Goal: Task Accomplishment & Management: Manage account settings

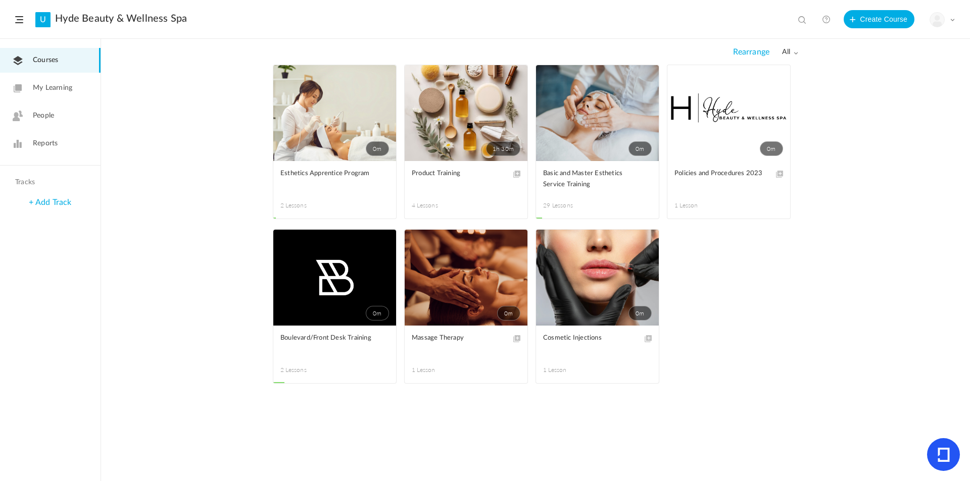
click at [0, 0] on span at bounding box center [0, 0] width 0 height 0
click at [0, 0] on link "Edit" at bounding box center [0, 0] width 0 height 0
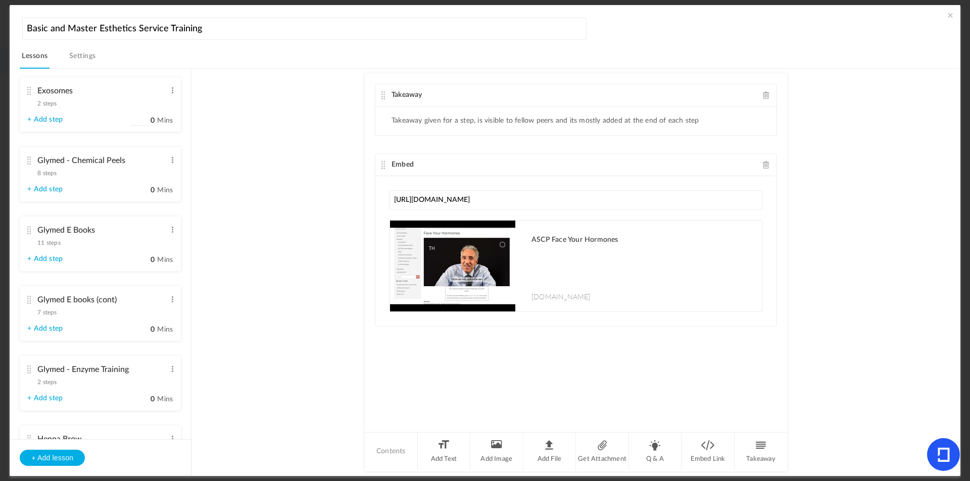
scroll to position [859, 0]
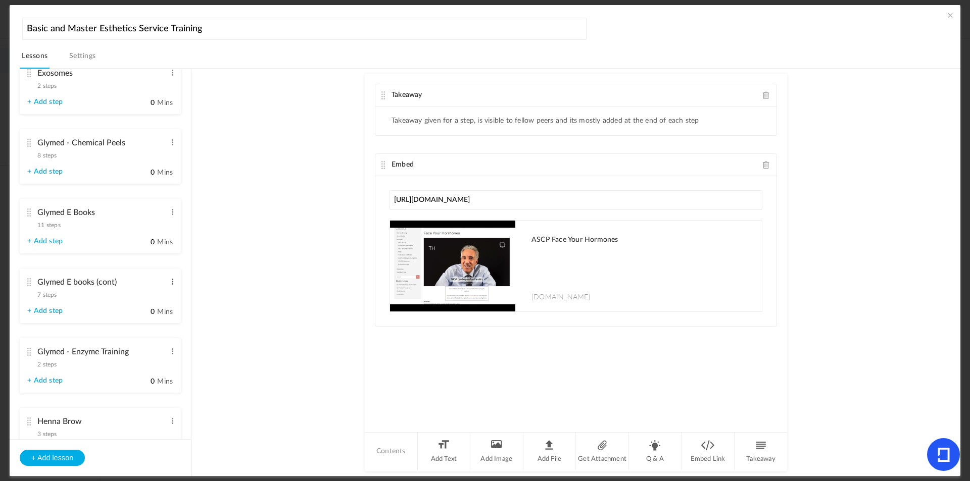
click at [169, 280] on span at bounding box center [173, 282] width 8 height 10
click at [156, 300] on link "Edit" at bounding box center [155, 298] width 39 height 12
click at [59, 301] on div "Glymed E books (cont) 7 steps Edit Delete" at bounding box center [96, 288] width 138 height 30
click at [56, 314] on link "+ Add step" at bounding box center [44, 311] width 35 height 9
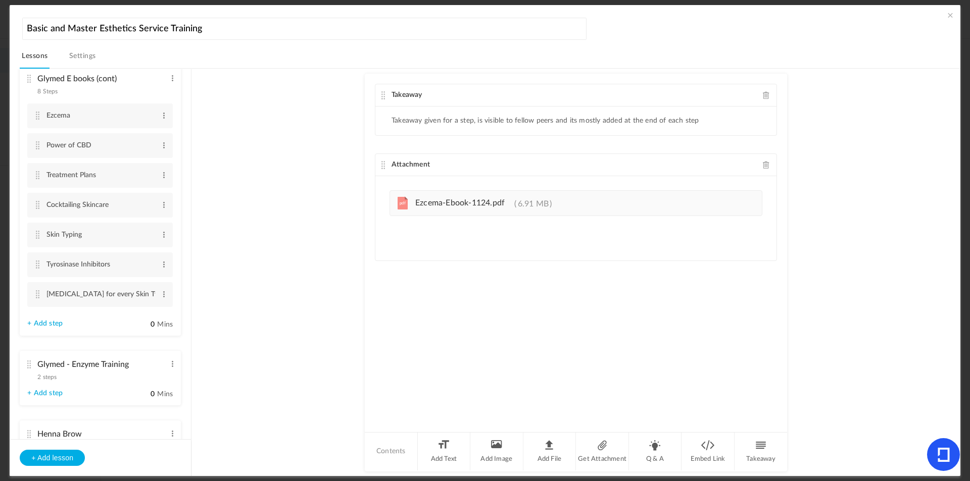
scroll to position [1044, 0]
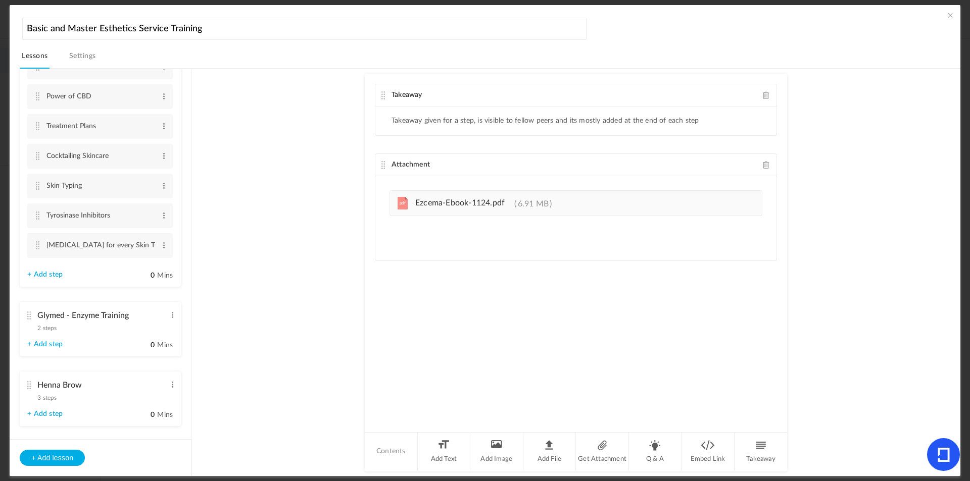
click at [53, 274] on link "+ Add step" at bounding box center [44, 275] width 35 height 9
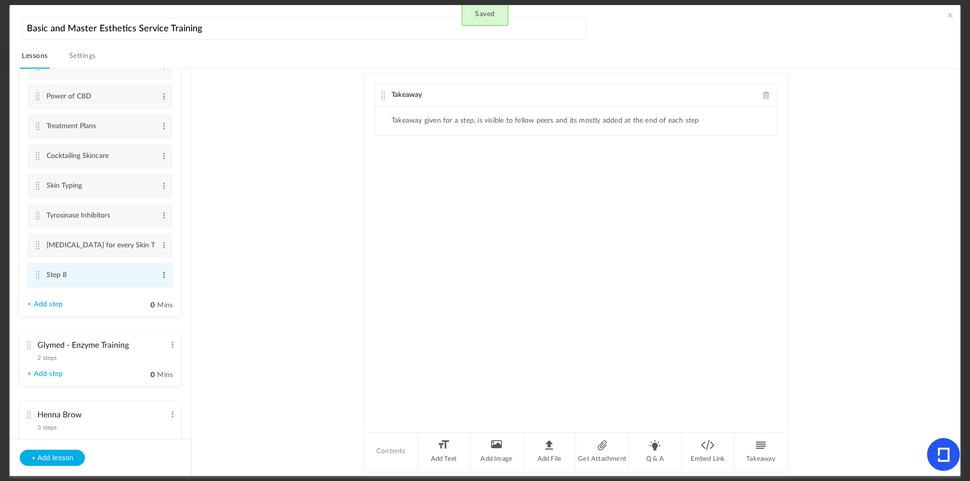
click at [161, 272] on span at bounding box center [164, 275] width 8 height 10
click at [143, 284] on div "Edit Delete" at bounding box center [147, 298] width 40 height 30
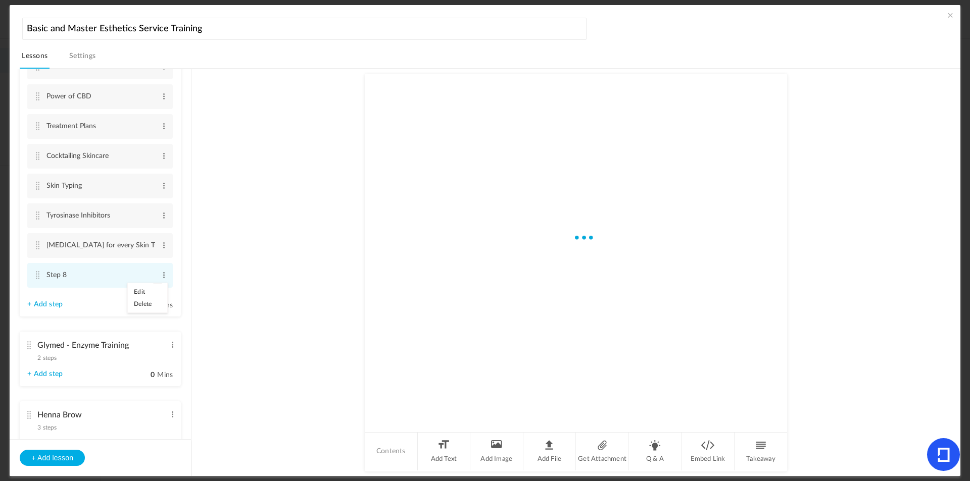
click at [139, 288] on link "Edit" at bounding box center [147, 292] width 39 height 12
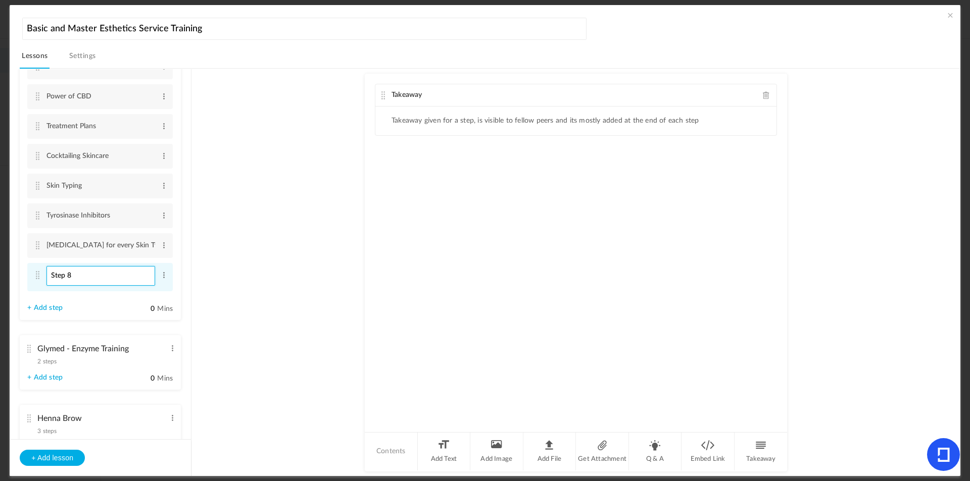
click at [92, 277] on input "Step 8" at bounding box center [100, 276] width 109 height 20
type input "Skin Reactions"
click at [561, 449] on li "Add File" at bounding box center [549, 452] width 53 height 38
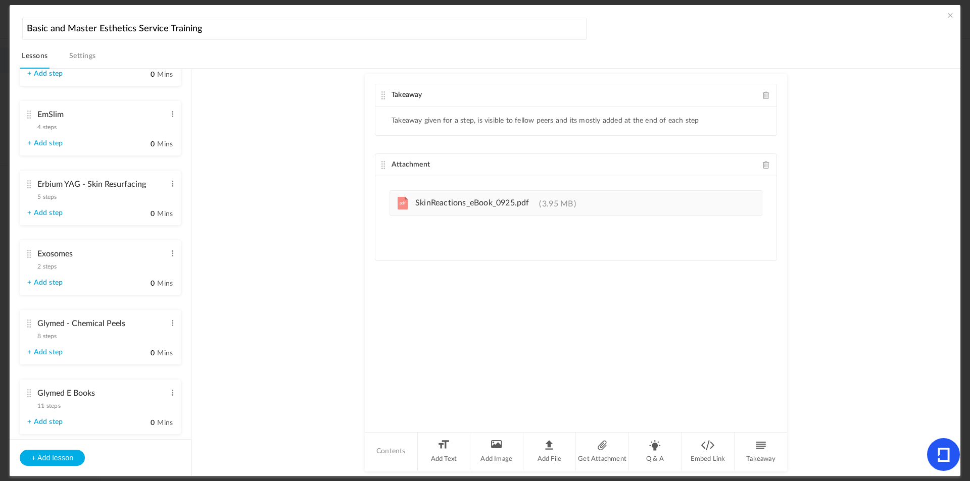
scroll to position [488, 0]
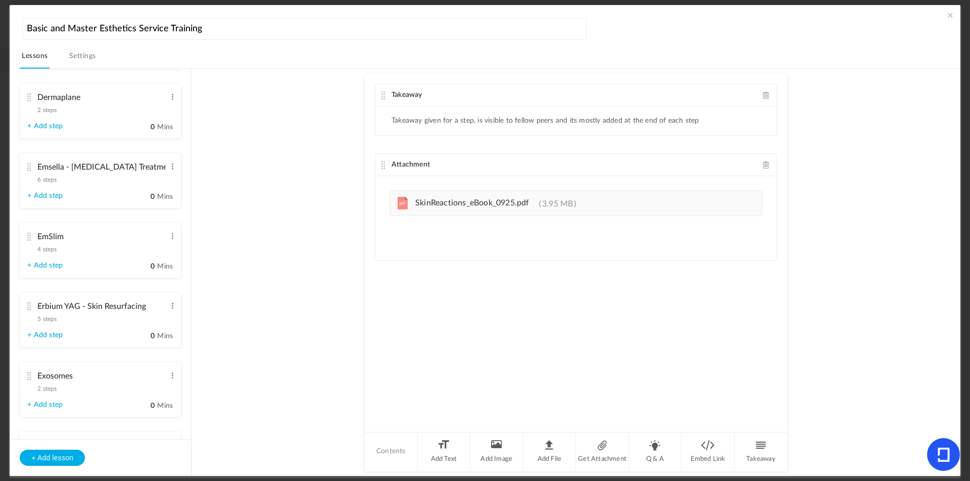
click at [949, 16] on span at bounding box center [950, 15] width 10 height 10
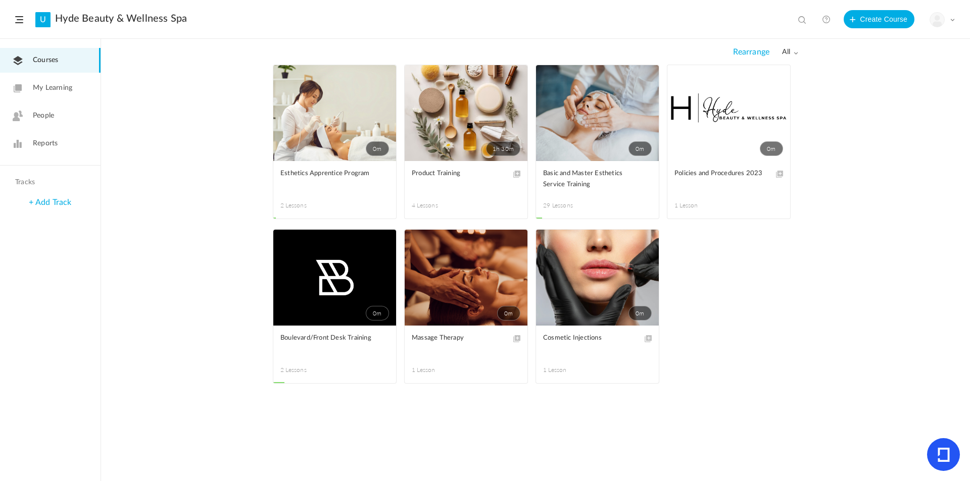
click at [584, 125] on link "0m" at bounding box center [597, 113] width 123 height 96
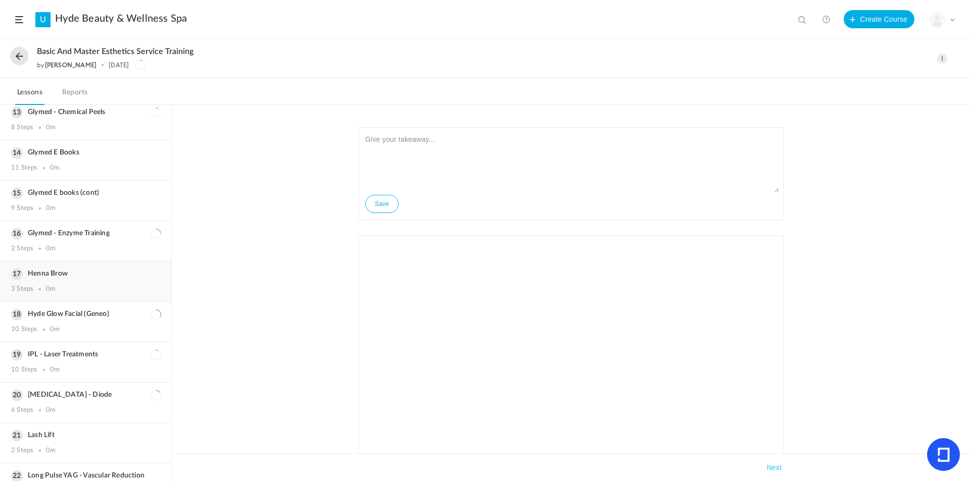
scroll to position [505, 0]
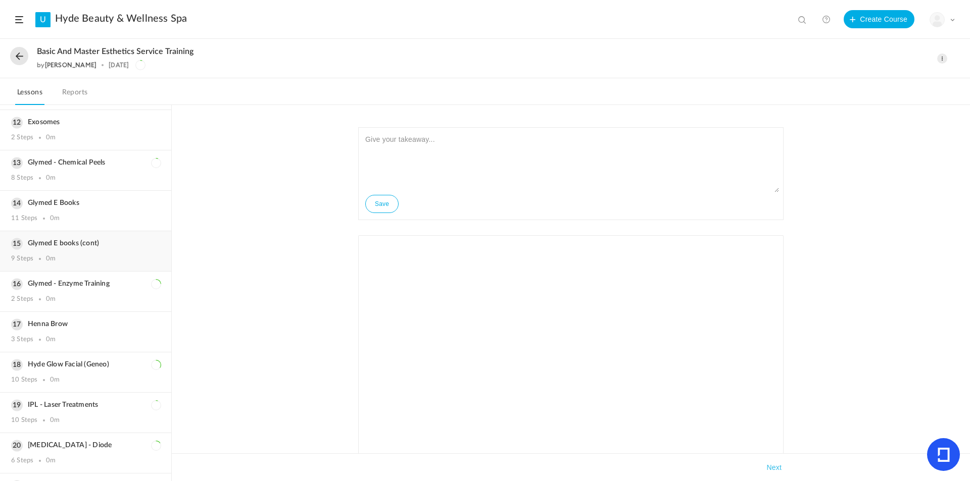
click at [118, 241] on div "Glymed E books (cont) 9 Steps 0m" at bounding box center [85, 251] width 171 height 40
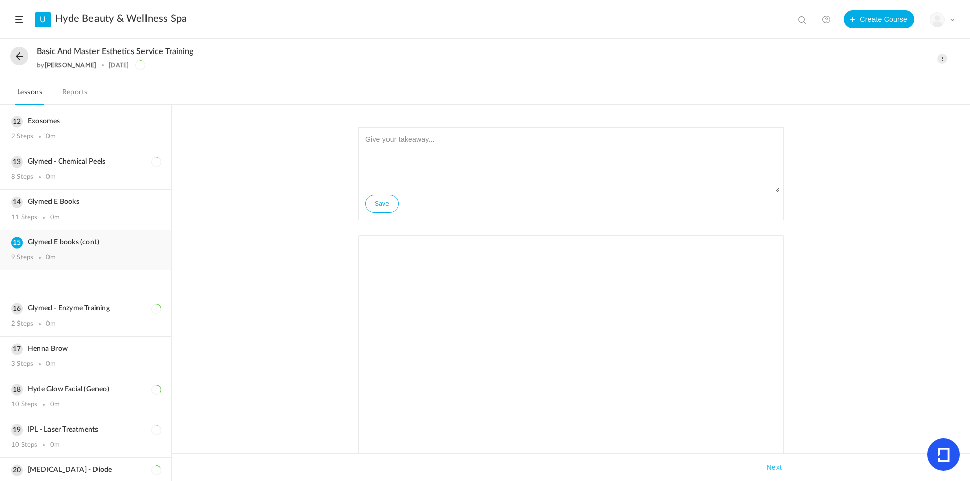
scroll to position [448, 0]
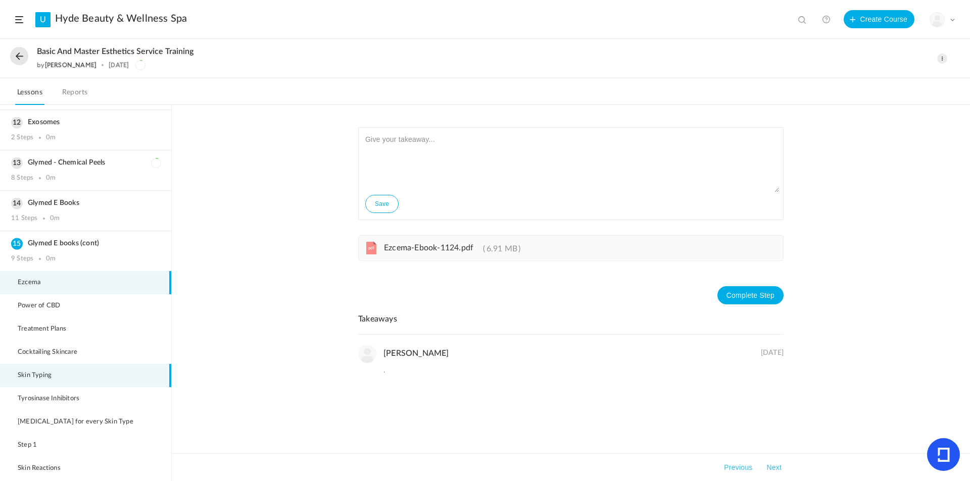
scroll to position [499, 0]
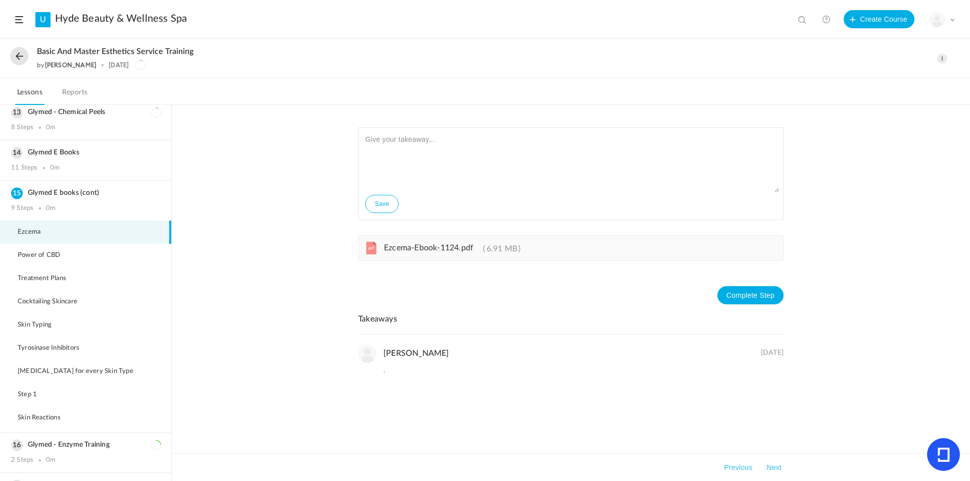
click at [960, 16] on header "U Hyde Beauty & Wellness Spa View all No results Create Course My Profile Unive…" at bounding box center [485, 19] width 970 height 39
click at [954, 18] on span at bounding box center [952, 19] width 5 height 5
click at [880, 121] on link "Logout" at bounding box center [906, 119] width 95 height 19
